Goal: Information Seeking & Learning: Compare options

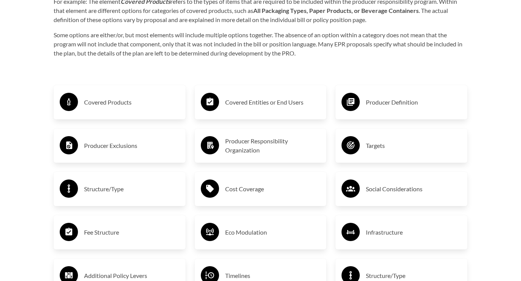
scroll to position [1191, 0]
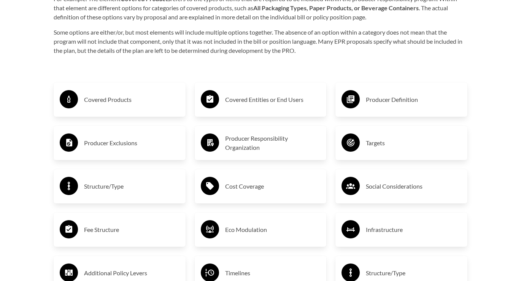
click at [258, 224] on h3 "Eco Modulation" at bounding box center [272, 230] width 95 height 12
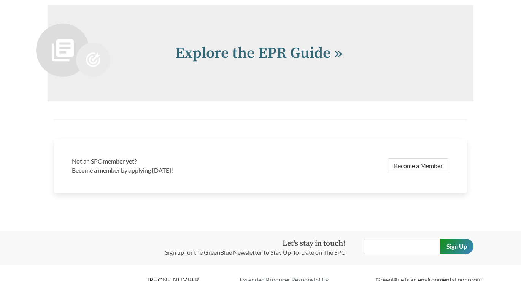
scroll to position [1744, 0]
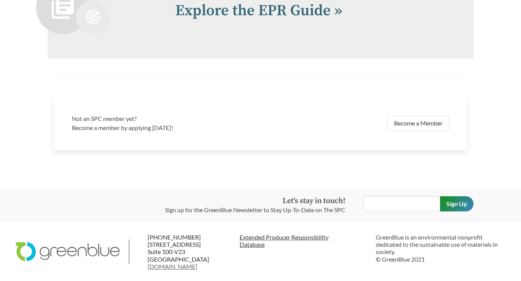
click at [262, 238] on link "Extended Producer Responsibility Database" at bounding box center [305, 241] width 130 height 14
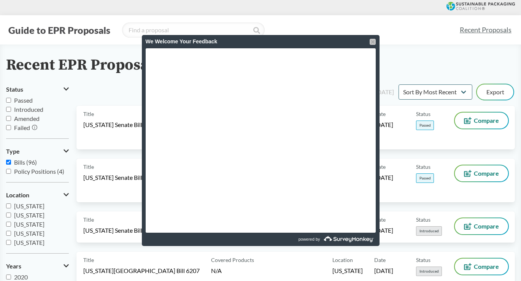
click at [372, 41] on div at bounding box center [373, 42] width 6 height 6
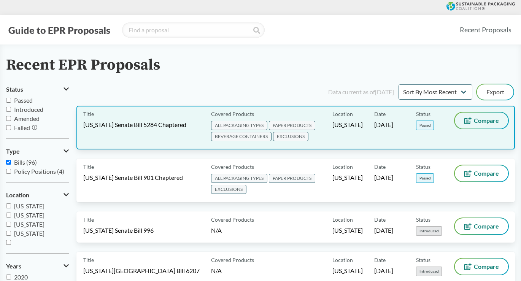
click at [484, 121] on span "Compare" at bounding box center [486, 121] width 25 height 6
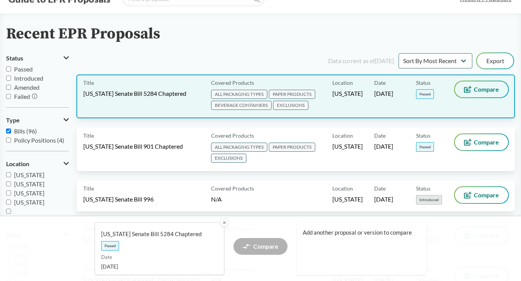
scroll to position [32, 0]
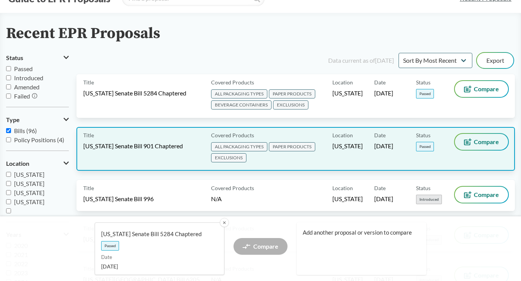
click at [482, 140] on span "Compare" at bounding box center [486, 142] width 25 height 6
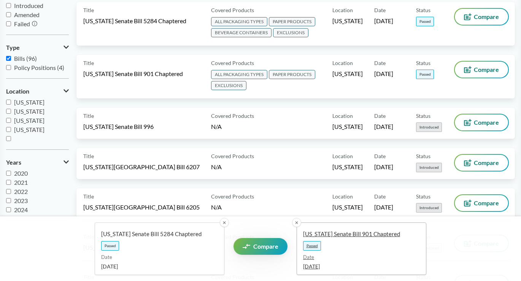
scroll to position [107, 0]
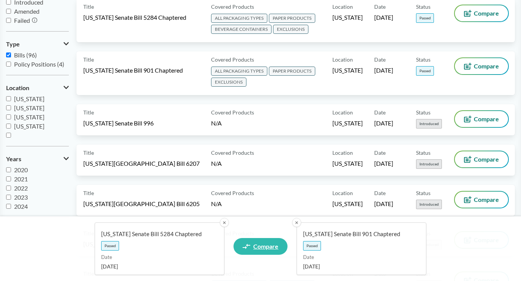
click at [260, 246] on span "Compare" at bounding box center [265, 246] width 25 height 6
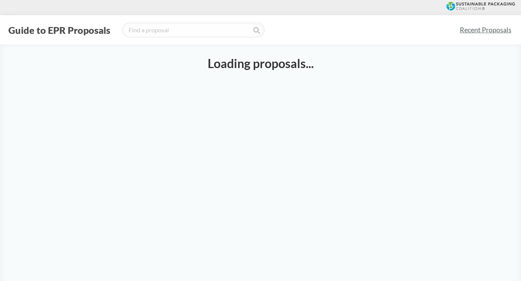
select select "SB5284C"
select select "SB901C"
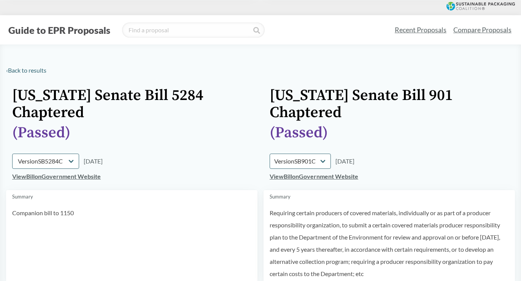
click at [476, 32] on link "Compare Proposals" at bounding box center [482, 29] width 65 height 17
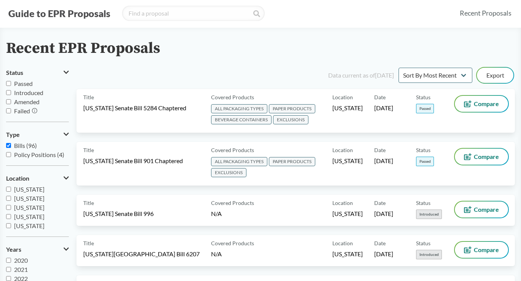
scroll to position [19, 0]
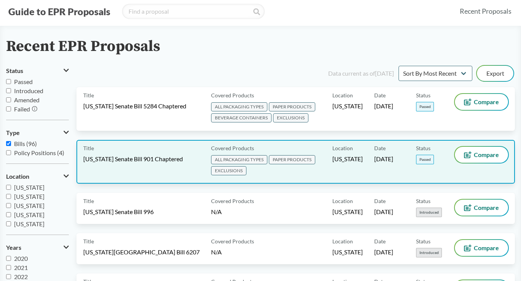
click at [238, 159] on span "ALL PACKAGING TYPES" at bounding box center [239, 159] width 56 height 9
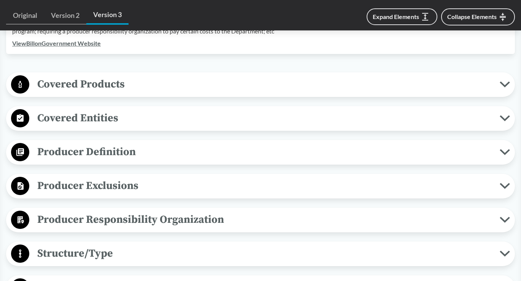
scroll to position [280, 0]
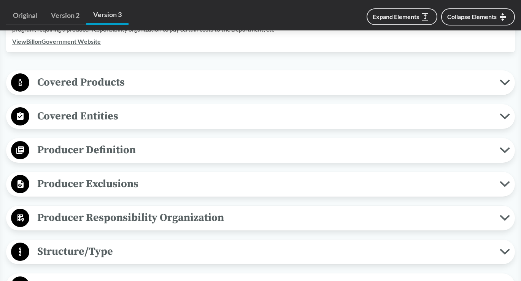
click at [502, 78] on button "Covered Products" at bounding box center [261, 82] width 504 height 19
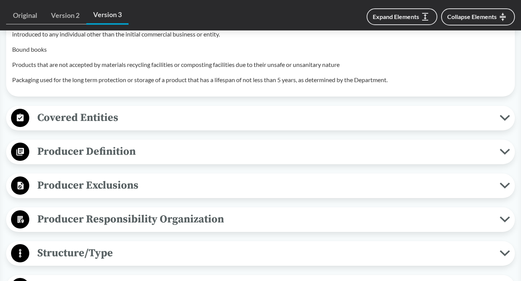
scroll to position [820, 0]
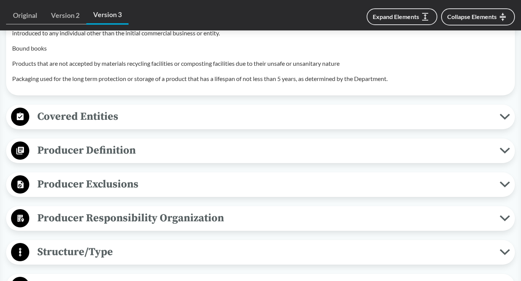
click at [503, 114] on icon at bounding box center [505, 117] width 10 height 6
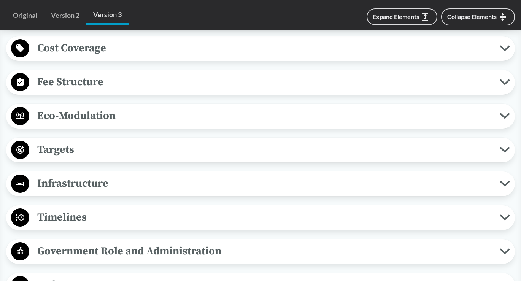
scroll to position [1138, 0]
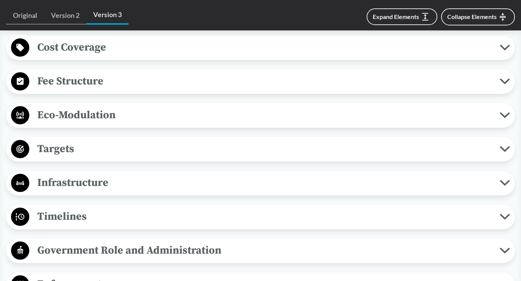
click at [502, 110] on button "Eco-Modulation" at bounding box center [261, 115] width 504 height 19
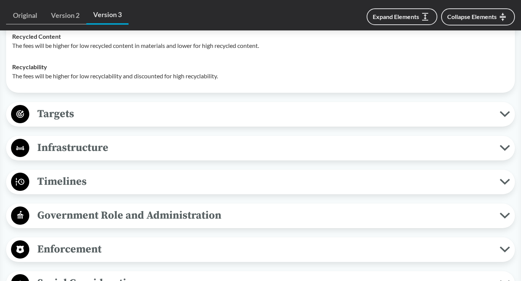
scroll to position [1242, 0]
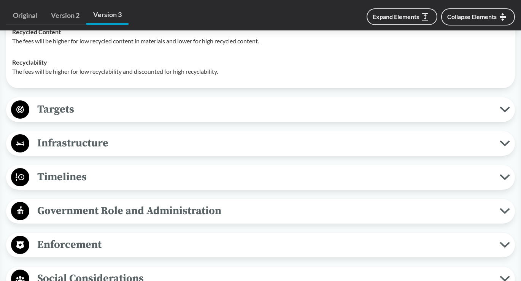
click at [505, 109] on icon at bounding box center [505, 110] width 10 height 6
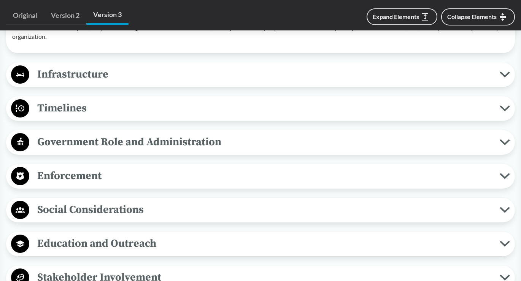
scroll to position [1606, 0]
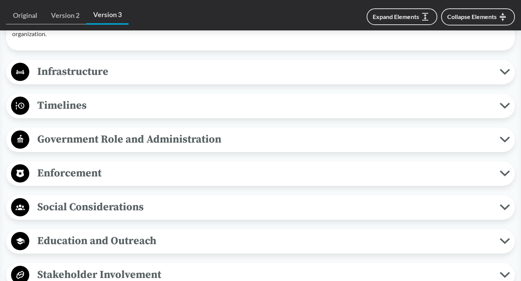
click at [156, 101] on span "Timelines" at bounding box center [264, 105] width 471 height 17
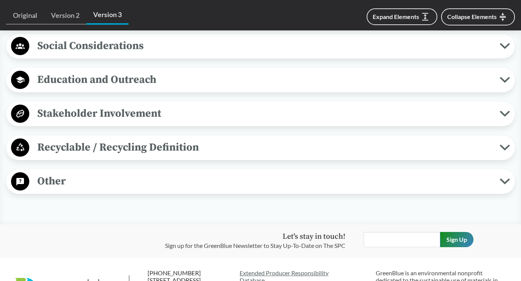
scroll to position [1918, 0]
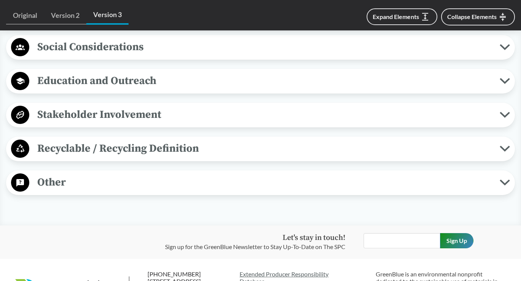
click at [125, 83] on span "Education and Outreach" at bounding box center [264, 80] width 471 height 17
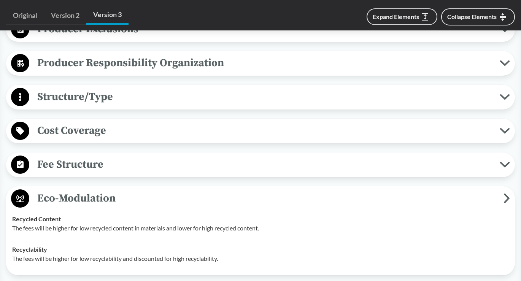
scroll to position [1055, 0]
click at [96, 162] on span "Fee Structure" at bounding box center [264, 164] width 471 height 17
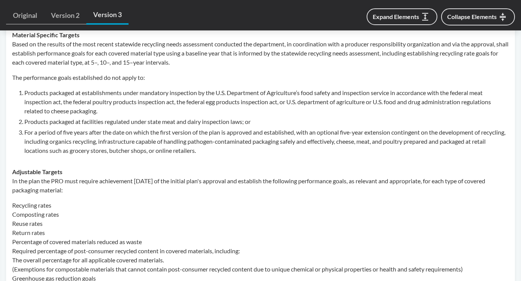
scroll to position [1403, 0]
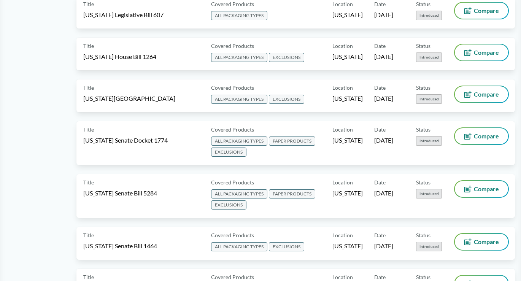
scroll to position [882, 0]
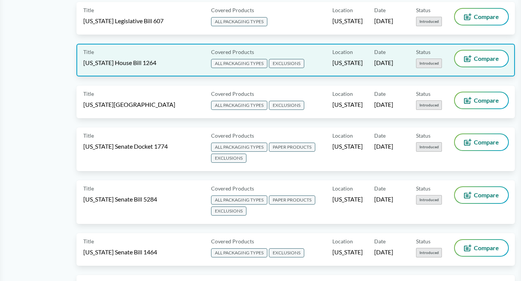
click at [233, 60] on span "ALL PACKAGING TYPES" at bounding box center [239, 63] width 56 height 9
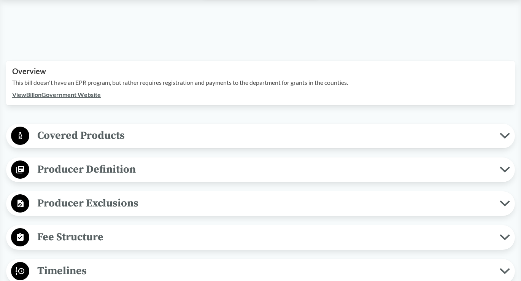
scroll to position [195, 0]
click at [202, 126] on button "Covered Products" at bounding box center [261, 135] width 504 height 19
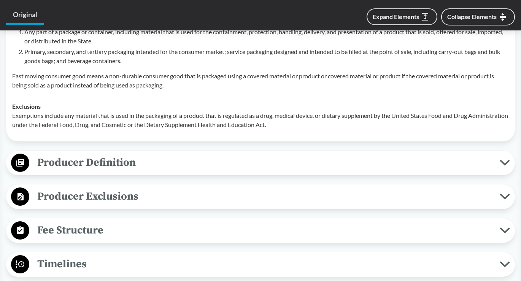
scroll to position [345, 0]
